Goal: Transaction & Acquisition: Subscribe to service/newsletter

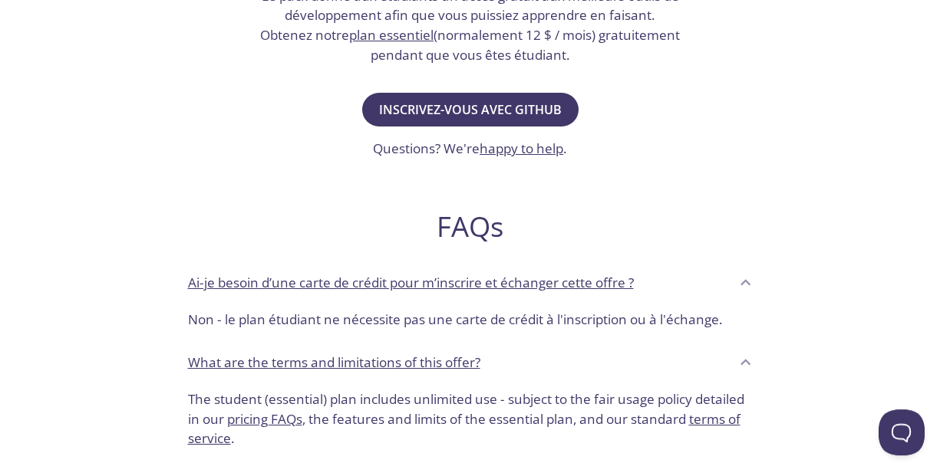
scroll to position [414, 0]
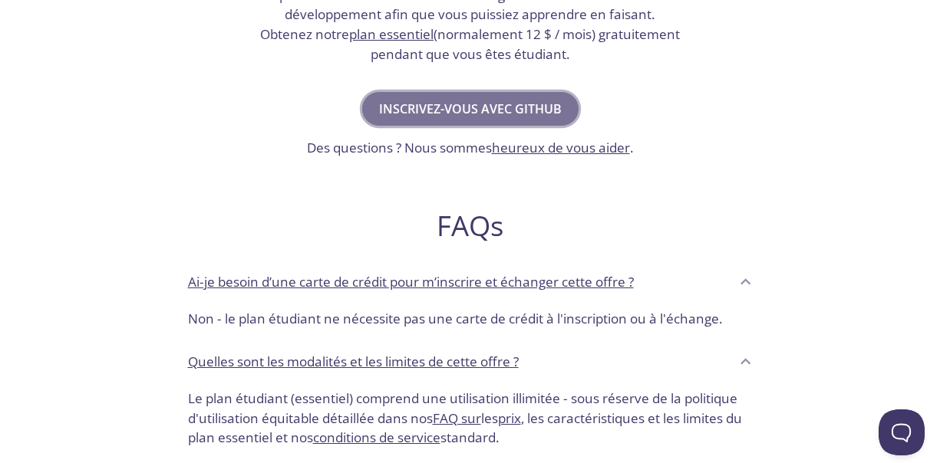
click at [517, 102] on span "Inscrivez-vous avec GitHub" at bounding box center [470, 108] width 183 height 21
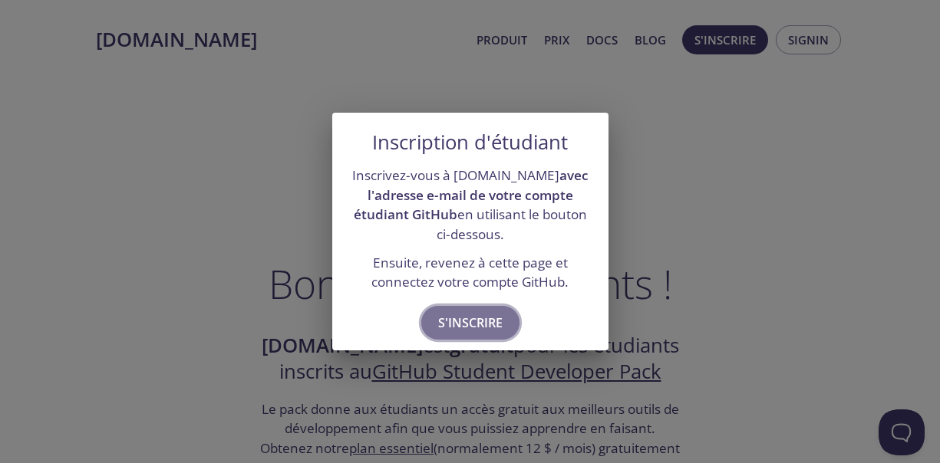
click at [465, 325] on span "S'inscrire" at bounding box center [470, 322] width 64 height 21
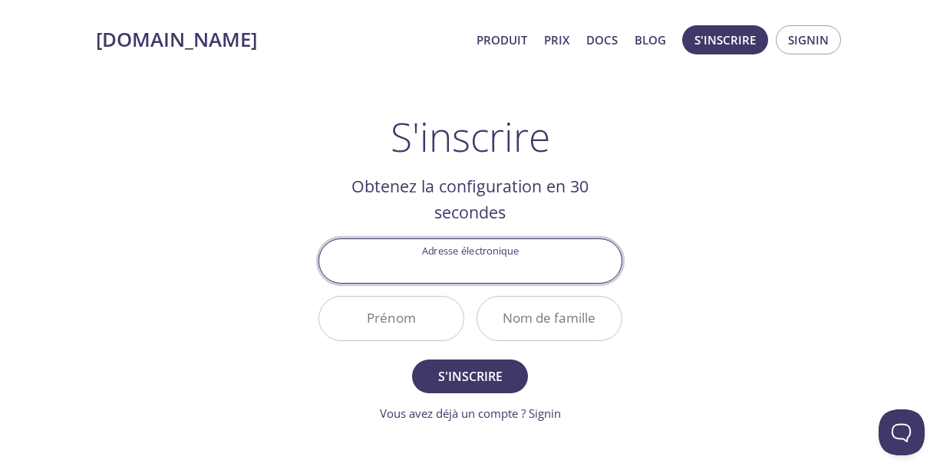
click at [447, 264] on input "Adresse électronique" at bounding box center [470, 261] width 302 height 44
click at [466, 268] on input "[EMAIL_ADDRESS][DOMAIN_NAME]" at bounding box center [470, 261] width 302 height 44
type input "[EMAIL_ADDRESS][DOMAIN_NAME]"
click at [401, 317] on input "Prénom" at bounding box center [391, 319] width 144 height 44
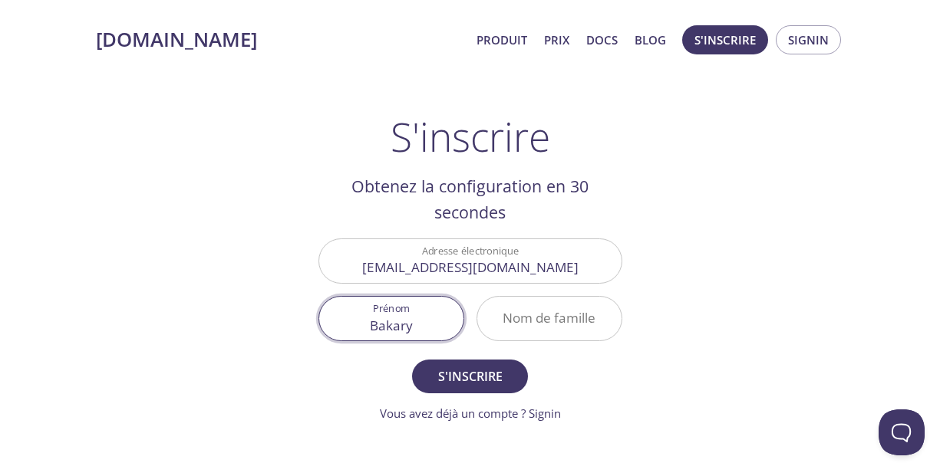
type input "Bakary"
click at [525, 311] on input "Nom de famille" at bounding box center [549, 319] width 144 height 44
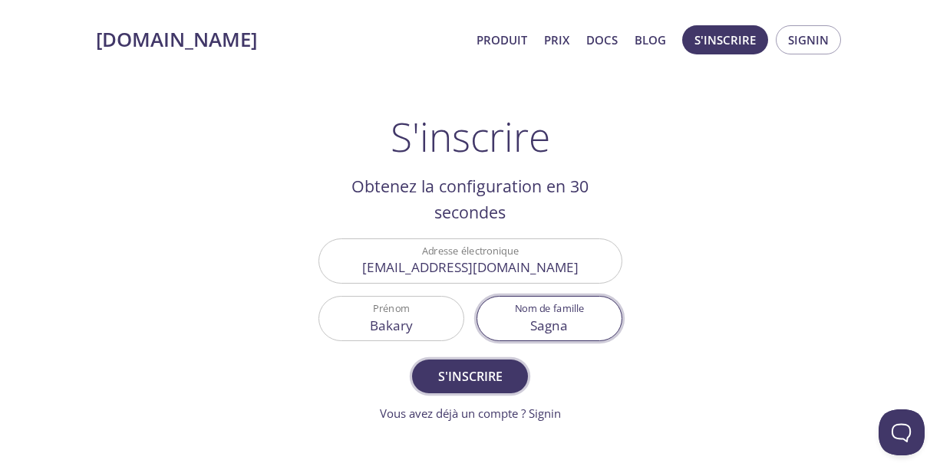
type input "Sagna"
click at [480, 382] on span "S'inscrire" at bounding box center [469, 376] width 81 height 21
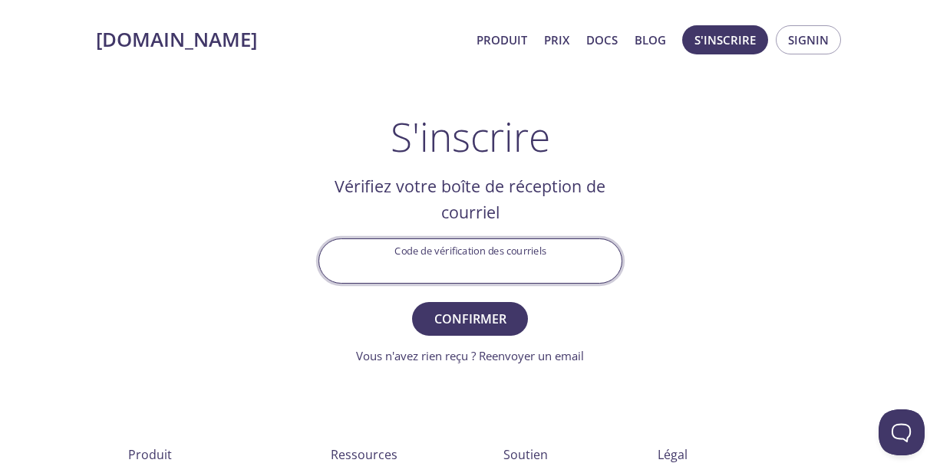
click at [511, 267] on input "Code de vérification des courriels" at bounding box center [470, 261] width 302 height 44
type input "1wtn4rh"
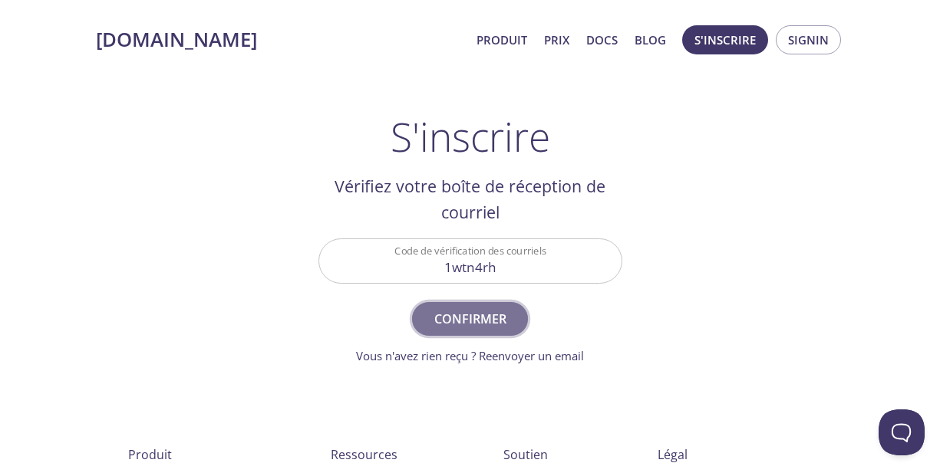
click at [482, 325] on span "Confirmer" at bounding box center [469, 318] width 81 height 21
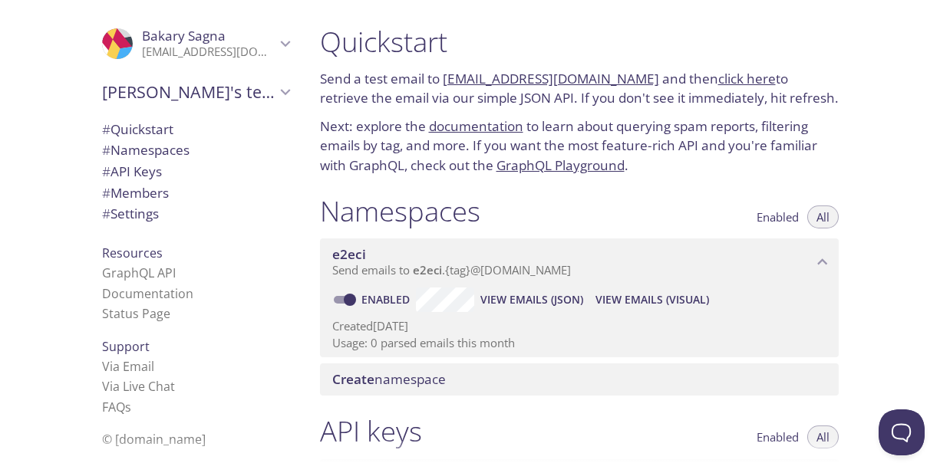
click at [718, 81] on link "click here" at bounding box center [747, 79] width 58 height 18
click at [532, 83] on link "e2eci.test@inbox.testmail.app" at bounding box center [551, 79] width 216 height 18
click at [718, 84] on link "click here" at bounding box center [747, 79] width 58 height 18
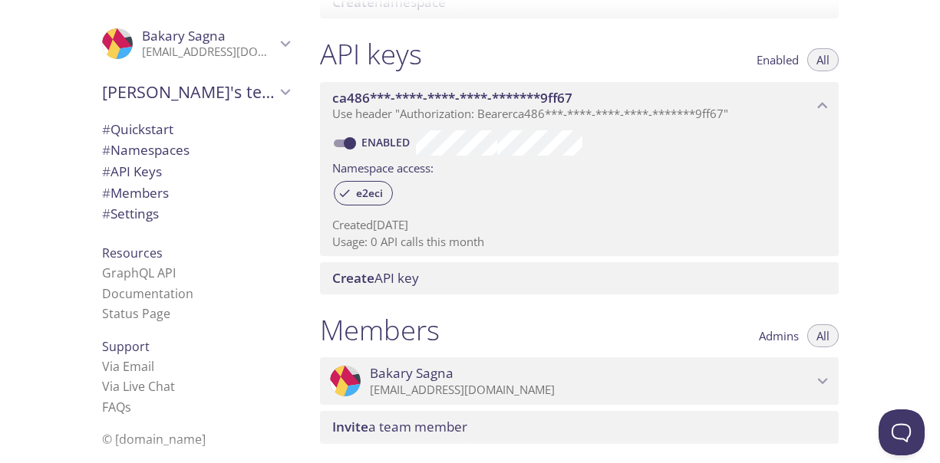
scroll to position [628, 0]
